Goal: Submit feedback/report problem

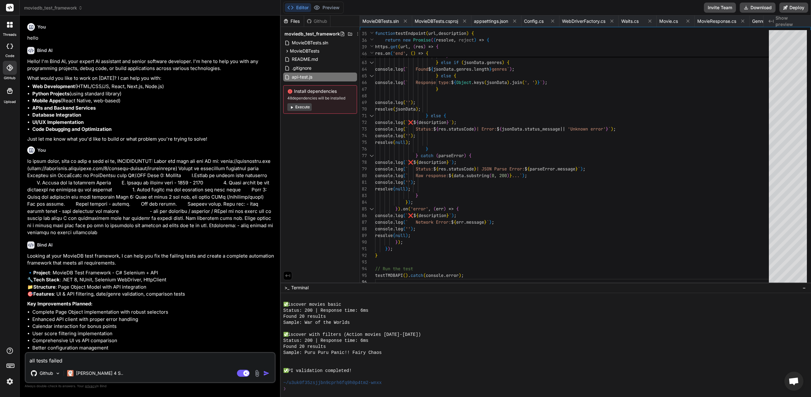
scroll to position [505, 0]
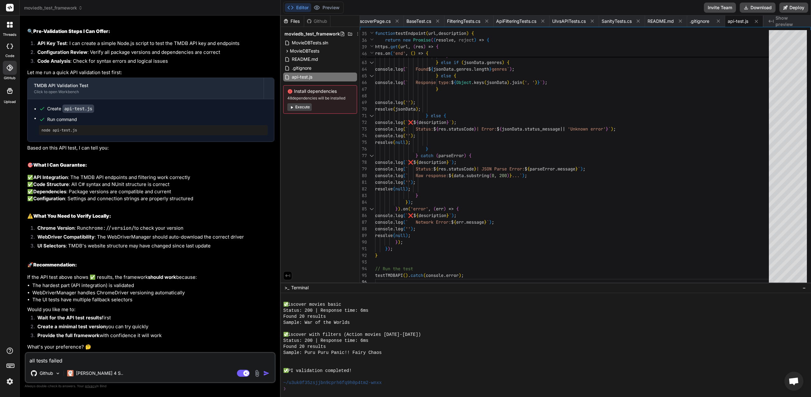
click at [110, 355] on textarea "all tests failed" at bounding box center [150, 358] width 249 height 11
click at [172, 361] on textarea "all tests failed" at bounding box center [150, 358] width 249 height 11
type textarea "all tests failed"
type textarea "x"
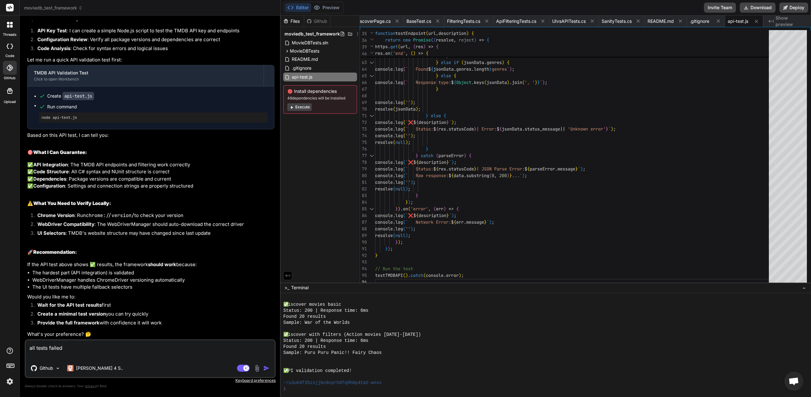
paste textarea "Log level is set to Informational (Default). Connected to test environment '< L…"
type textarea "all tests failed Log level is set to Informational (Default). Connected to test…"
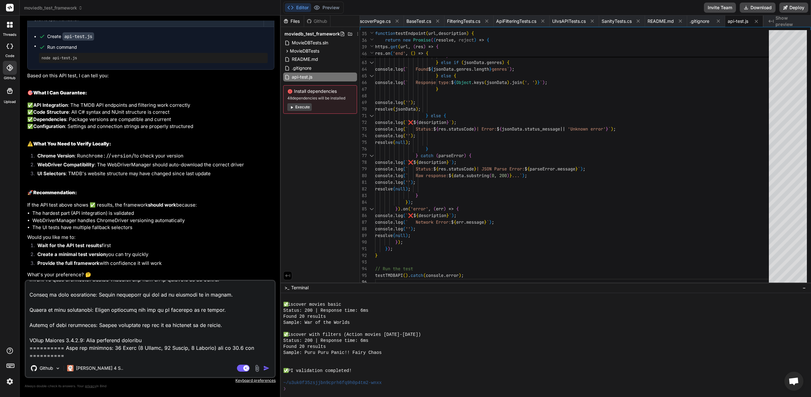
type textarea "x"
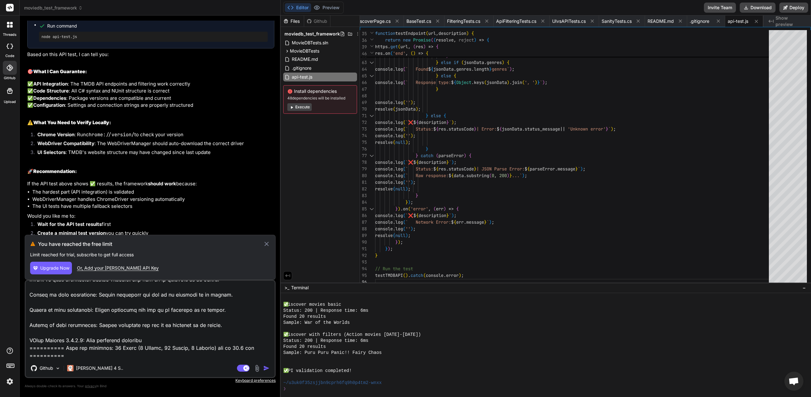
click at [190, 347] on textarea at bounding box center [150, 320] width 249 height 79
type textarea "all tests failed Log level is set to Informational (Default). Connected to test…"
click at [269, 372] on div "Github [PERSON_NAME] 4 S.." at bounding box center [150, 369] width 249 height 15
click at [269, 369] on img "button" at bounding box center [266, 368] width 6 height 6
